Goal: Communication & Community: Answer question/provide support

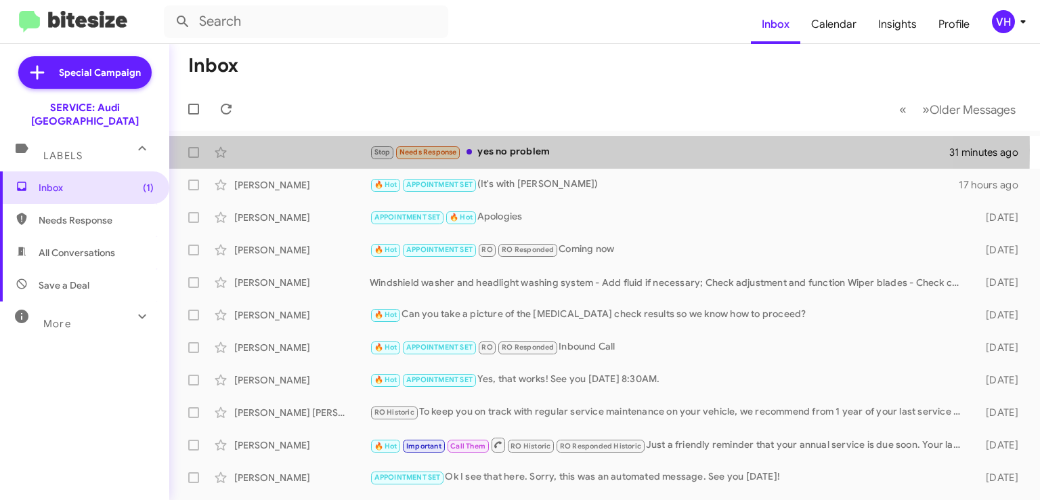
click at [303, 150] on div "Stop Needs Response yes no problem 31 minutes ago" at bounding box center [604, 152] width 849 height 27
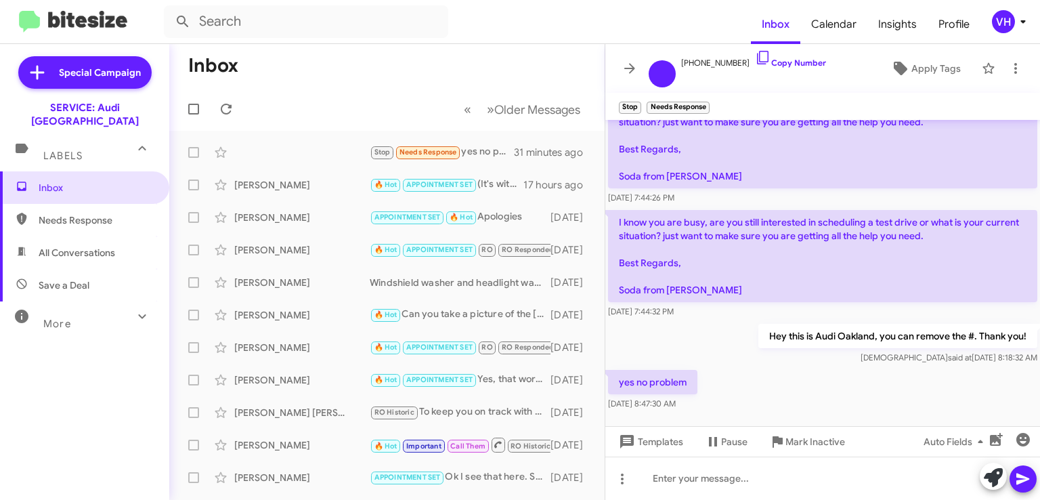
scroll to position [228, 0]
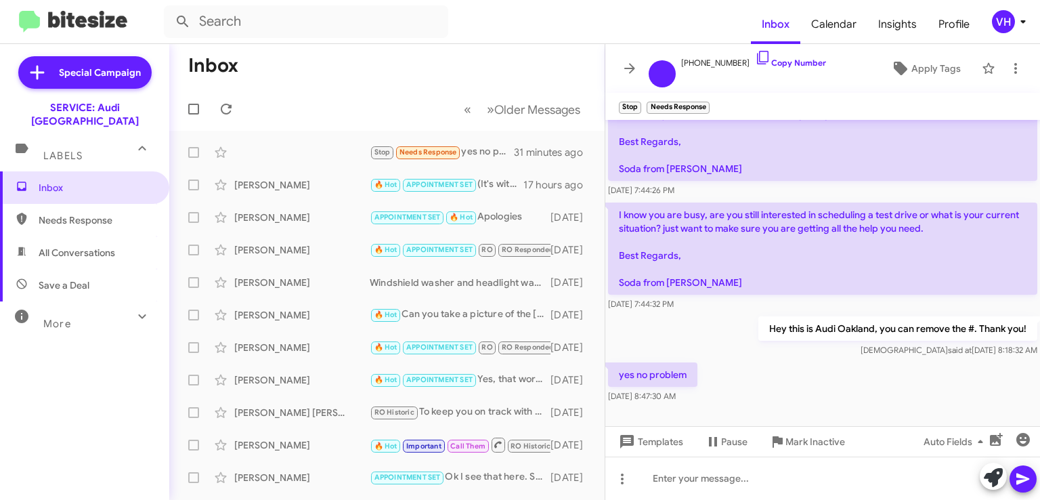
click at [706, 106] on span "×" at bounding box center [706, 101] width 8 height 16
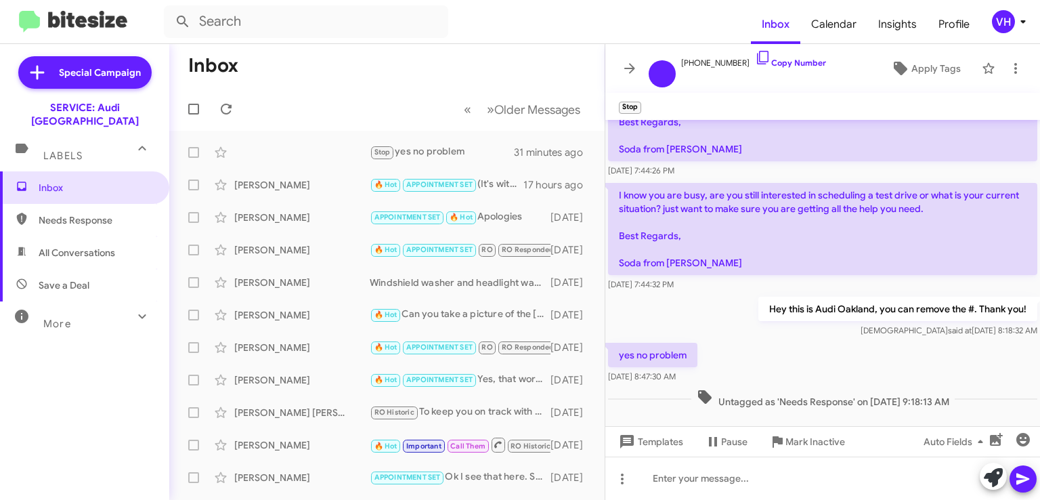
scroll to position [256, 0]
